Goal: Information Seeking & Learning: Learn about a topic

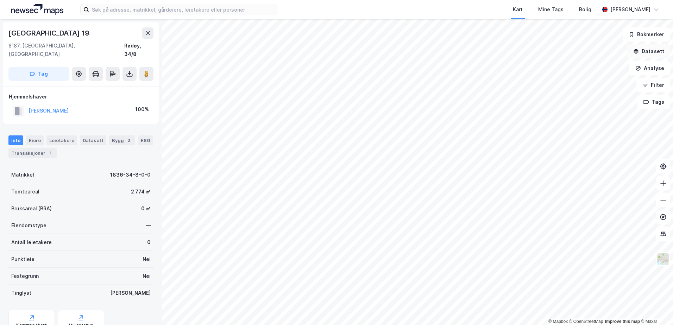
click at [656, 49] on button "Datasett" at bounding box center [648, 51] width 43 height 14
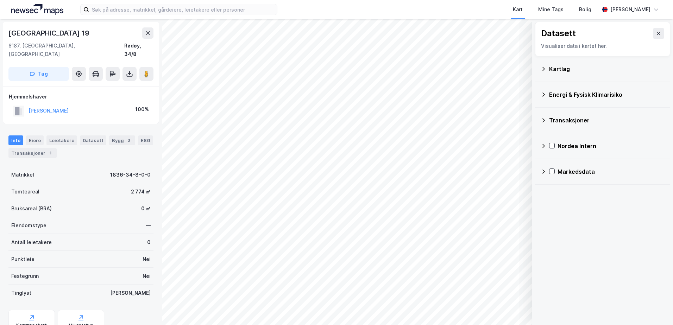
click at [562, 65] on div "Kartlag" at bounding box center [606, 69] width 115 height 8
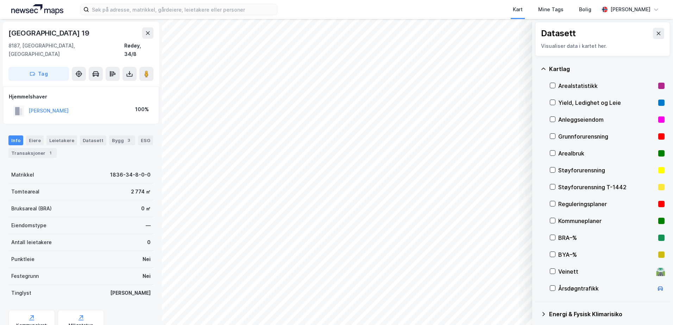
click at [571, 137] on div "Grunnforurensning" at bounding box center [606, 136] width 97 height 8
click at [543, 69] on icon at bounding box center [543, 69] width 4 height 2
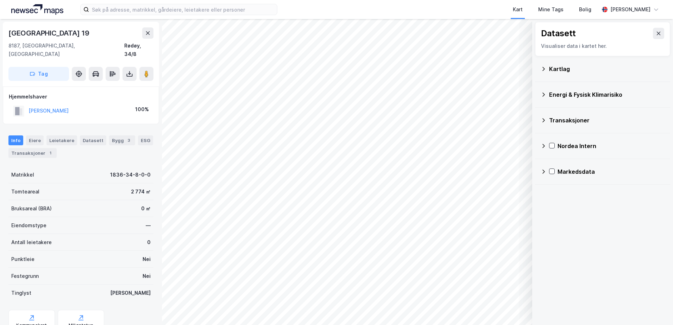
click at [550, 94] on div "Energi & Fysisk Klimarisiko" at bounding box center [606, 94] width 115 height 8
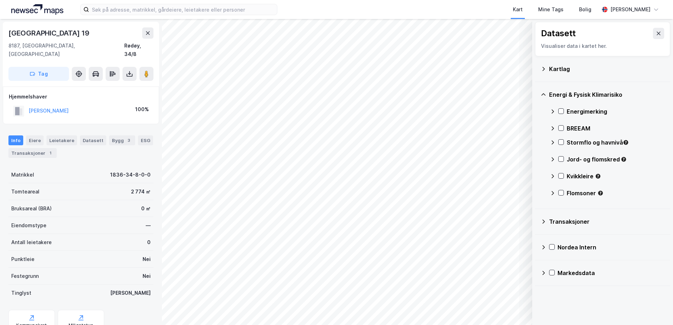
click at [573, 139] on div "Stormflo og havnivå" at bounding box center [616, 142] width 98 height 8
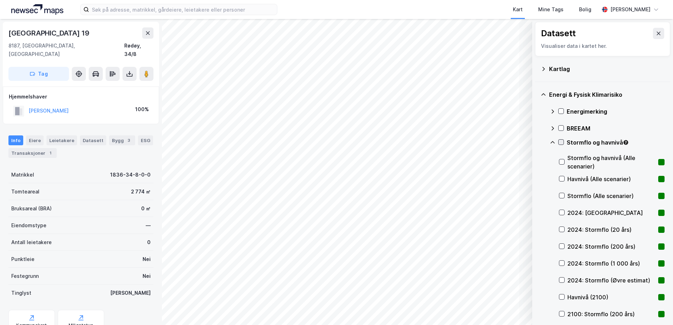
click at [561, 141] on icon at bounding box center [561, 142] width 5 height 5
click at [565, 213] on div "2024: [GEOGRAPHIC_DATA]" at bounding box center [612, 212] width 106 height 17
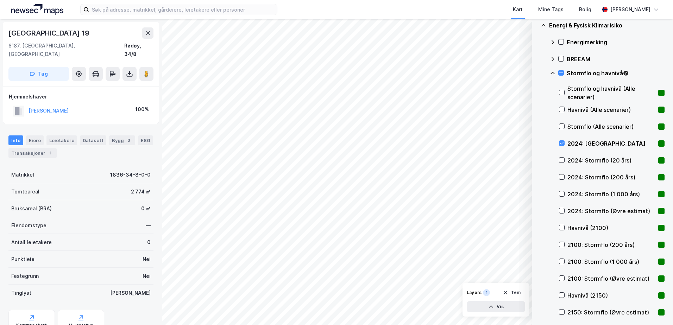
scroll to position [74, 0]
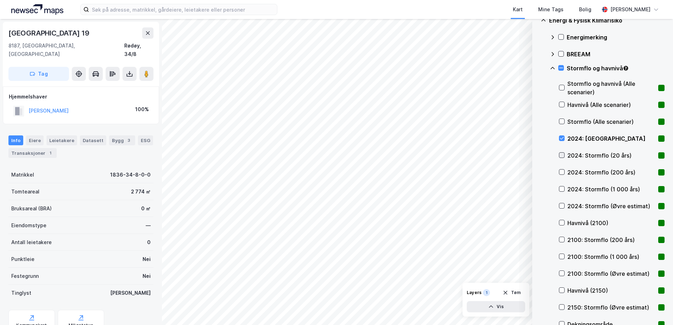
click at [560, 154] on icon at bounding box center [561, 155] width 5 height 5
click at [562, 68] on icon at bounding box center [561, 67] width 5 height 5
click at [558, 68] on div "Stormflo og havnivå" at bounding box center [607, 71] width 115 height 17
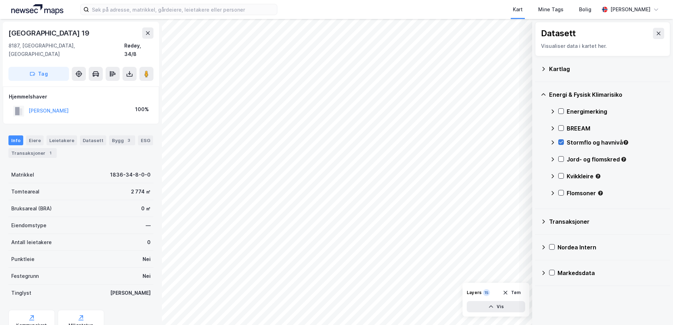
scroll to position [0, 0]
click at [561, 141] on icon at bounding box center [561, 142] width 5 height 5
click at [559, 157] on icon at bounding box center [561, 159] width 5 height 5
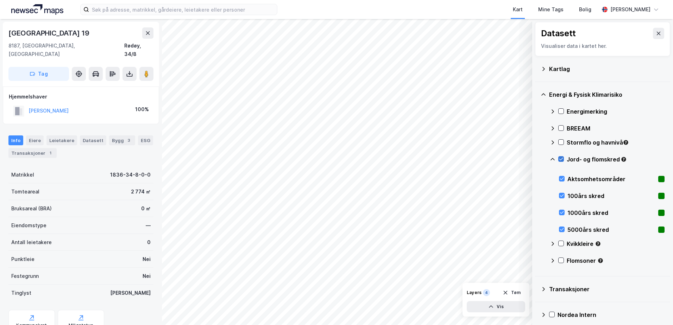
click at [559, 157] on icon at bounding box center [561, 159] width 5 height 5
click at [550, 159] on icon at bounding box center [553, 160] width 6 height 6
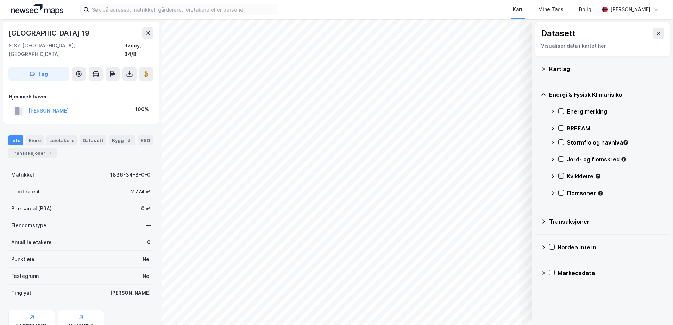
click at [560, 176] on icon at bounding box center [561, 176] width 5 height 5
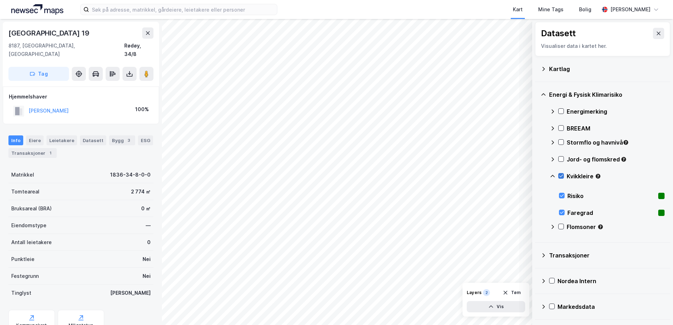
click at [560, 176] on icon at bounding box center [561, 176] width 5 height 5
click at [553, 176] on icon at bounding box center [552, 176] width 4 height 2
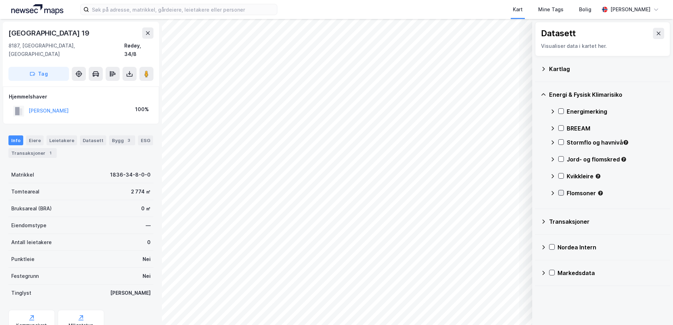
click at [562, 193] on icon at bounding box center [561, 193] width 4 height 2
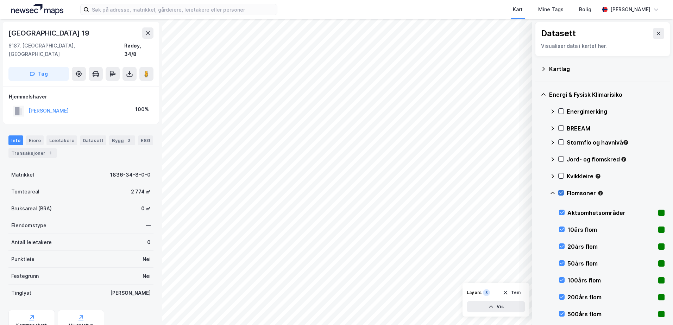
click at [563, 192] on icon at bounding box center [561, 193] width 4 height 2
click at [553, 195] on icon at bounding box center [553, 193] width 6 height 6
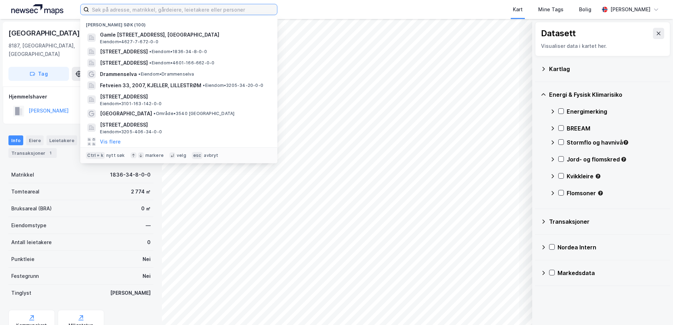
click at [211, 9] on input at bounding box center [183, 9] width 188 height 11
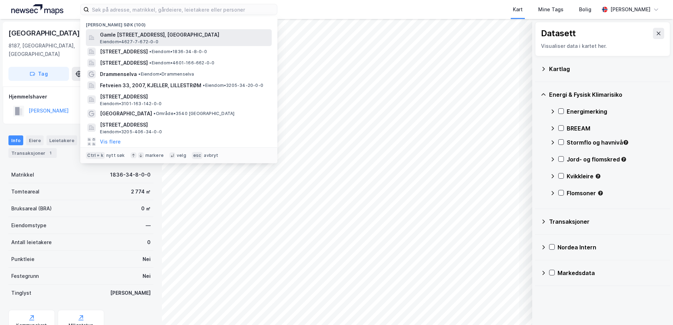
click at [155, 39] on span "Eiendom • 4627-7-672-0-0" at bounding box center [129, 42] width 58 height 6
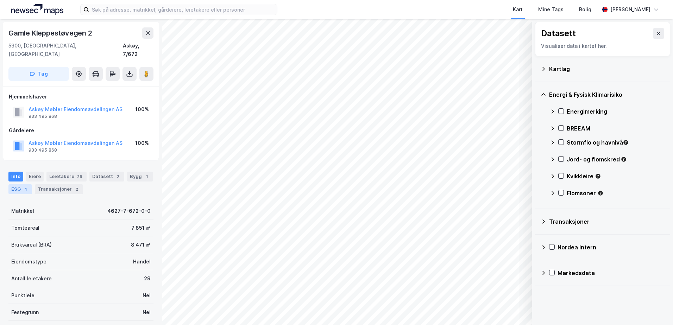
click at [18, 184] on div "ESG 1" at bounding box center [20, 189] width 24 height 10
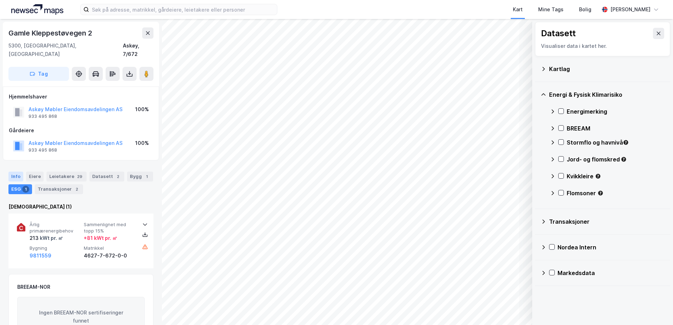
click at [15, 172] on div "Info" at bounding box center [15, 177] width 15 height 10
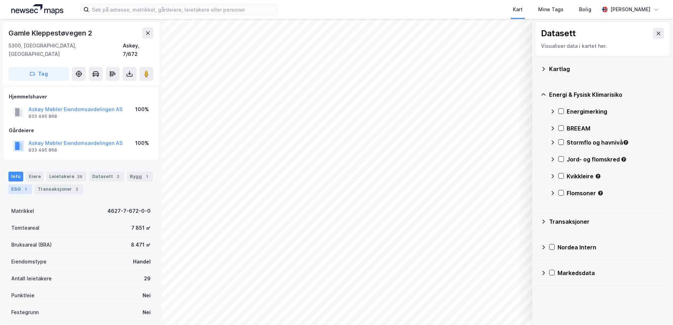
click at [22, 186] on div "1" at bounding box center [25, 189] width 7 height 7
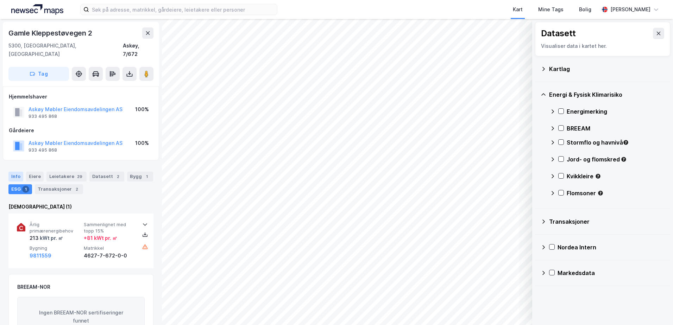
click at [14, 172] on div "Info" at bounding box center [15, 177] width 15 height 10
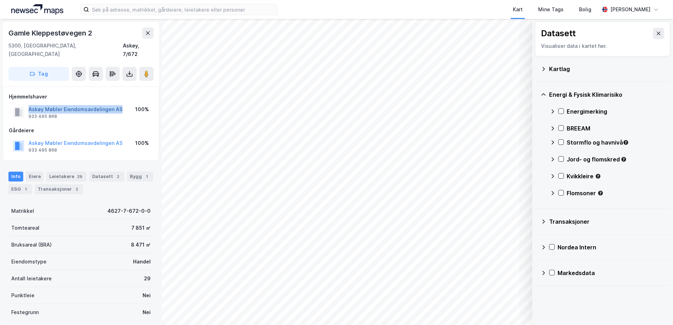
drag, startPoint x: 119, startPoint y: 102, endPoint x: 30, endPoint y: 101, distance: 88.7
click at [30, 104] on div "Askøy Møbler Eiendomsavdelingen AS 933 495 868 100%" at bounding box center [81, 112] width 144 height 17
copy button "Askøy Møbler Eiendomsavdelingen AS"
click at [133, 172] on div "Bygg 1" at bounding box center [140, 177] width 26 height 10
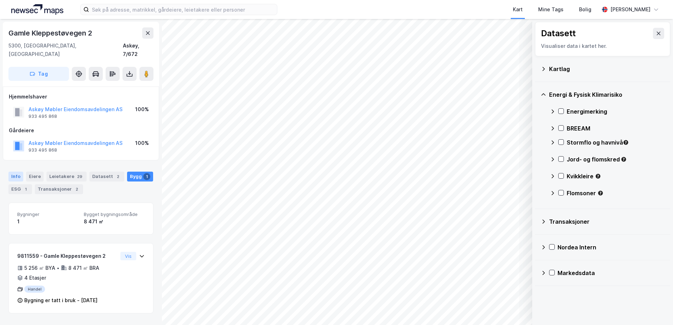
click at [13, 172] on div "Info" at bounding box center [15, 177] width 15 height 10
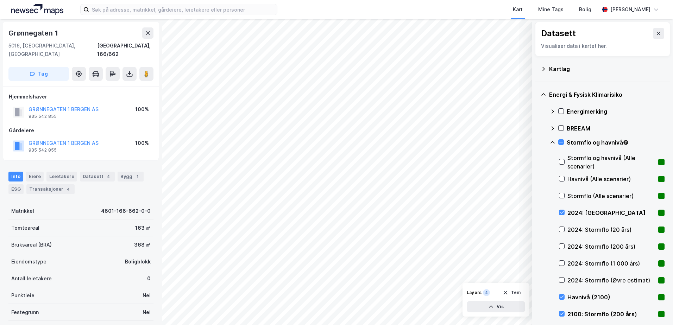
scroll to position [111, 0]
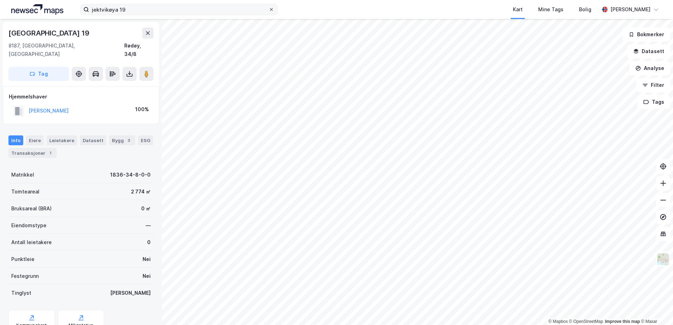
click at [273, 9] on icon at bounding box center [271, 9] width 4 height 4
click at [269, 9] on input "jektvikøya 19" at bounding box center [179, 9] width 180 height 11
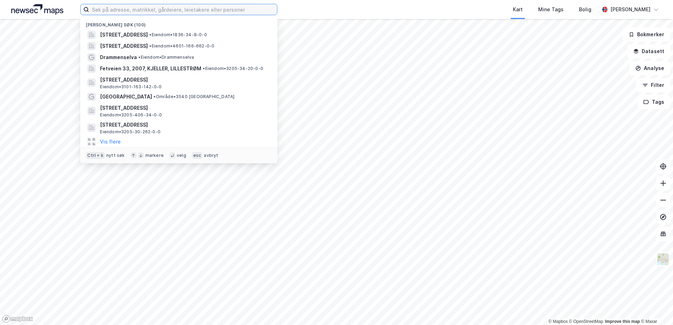
click at [139, 9] on input at bounding box center [183, 9] width 188 height 11
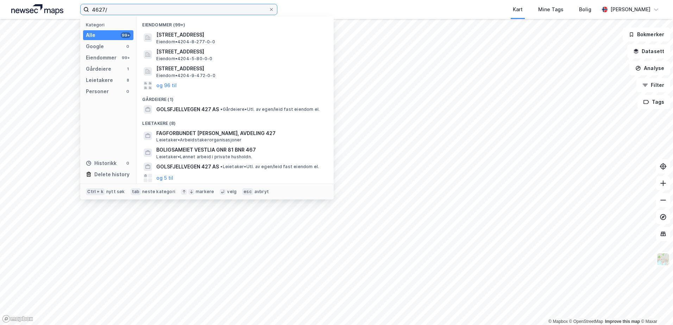
click at [111, 10] on input "4627/" at bounding box center [179, 9] width 180 height 11
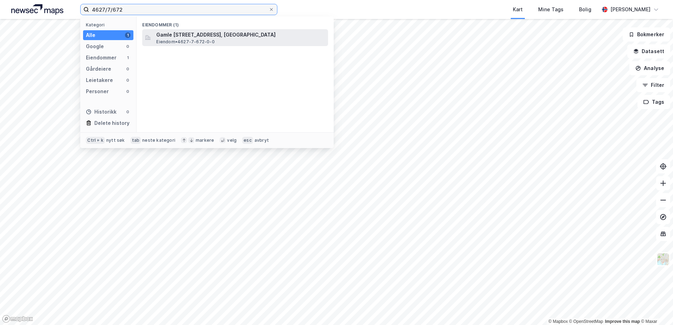
type input "4627/7/672"
click at [202, 35] on span "Gamle Kleppestøvegen 2, 5300, KLEPPESTØ, ASKØY" at bounding box center [240, 35] width 169 height 8
